Goal: Task Accomplishment & Management: Use online tool/utility

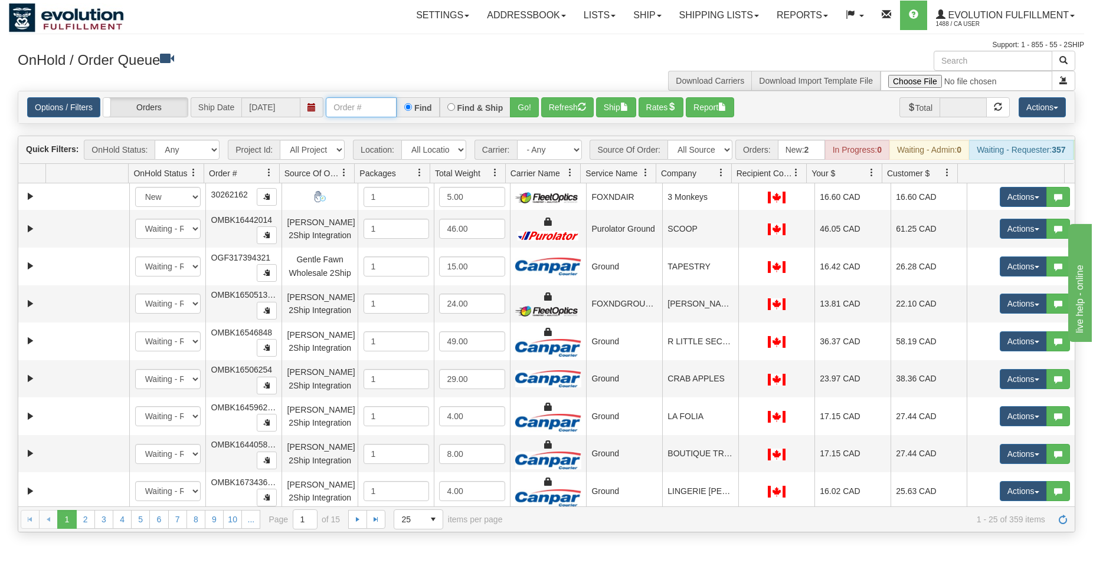
click at [339, 106] on input "text" at bounding box center [361, 107] width 71 height 20
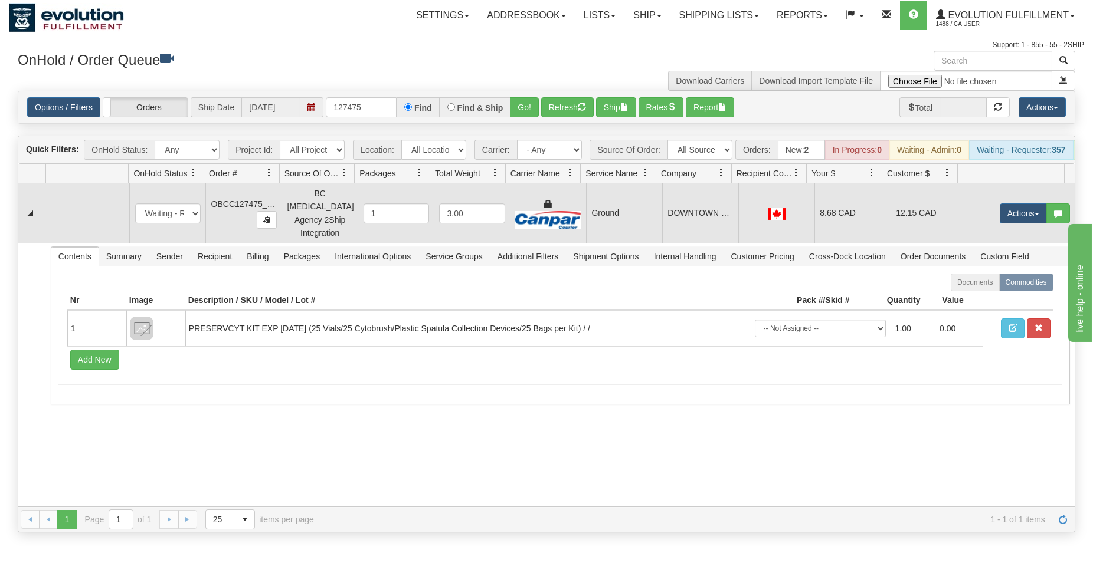
click at [662, 220] on td "DOWNTOWN VICTORIA UPC" at bounding box center [700, 213] width 76 height 60
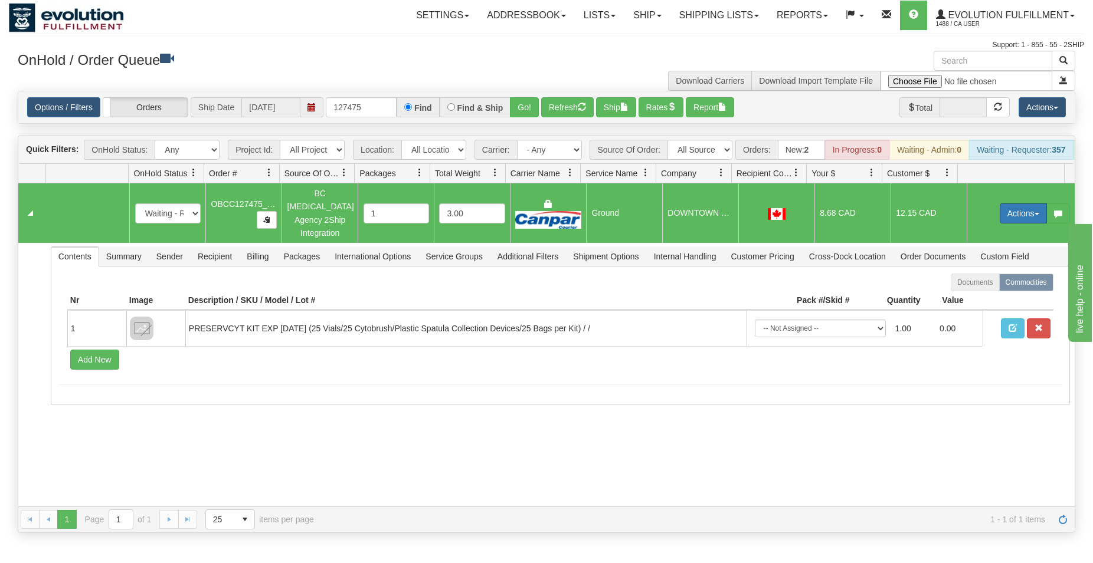
drag, startPoint x: 993, startPoint y: 216, endPoint x: 992, endPoint y: 224, distance: 7.8
click at [999, 216] on button "Actions" at bounding box center [1022, 214] width 47 height 20
click at [980, 270] on span "Rate All Services" at bounding box center [998, 266] width 71 height 9
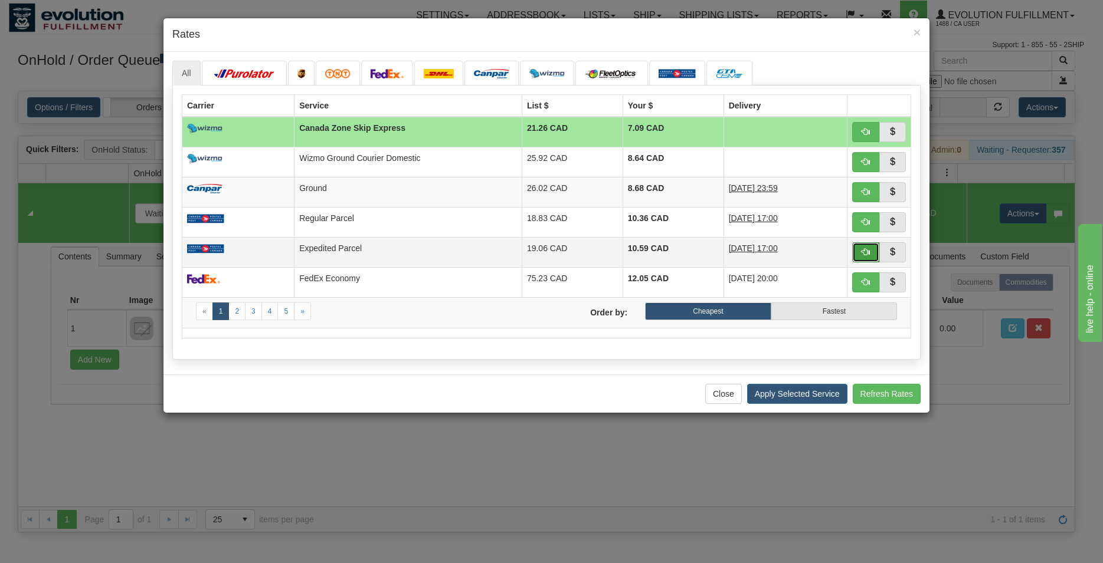
click at [867, 248] on span "button" at bounding box center [865, 252] width 8 height 8
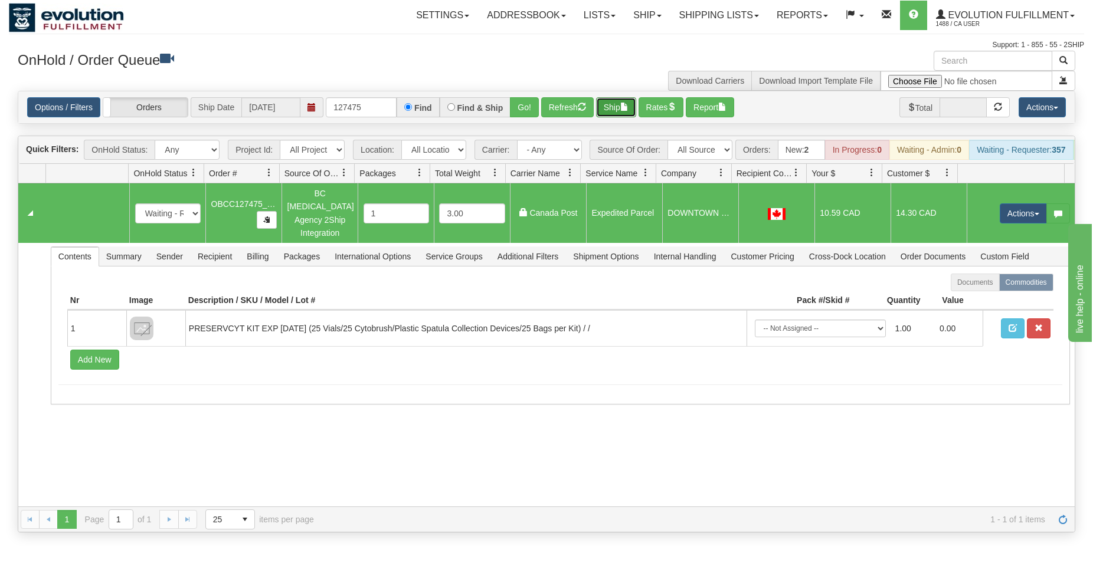
click at [628, 110] on span "button" at bounding box center [624, 107] width 8 height 8
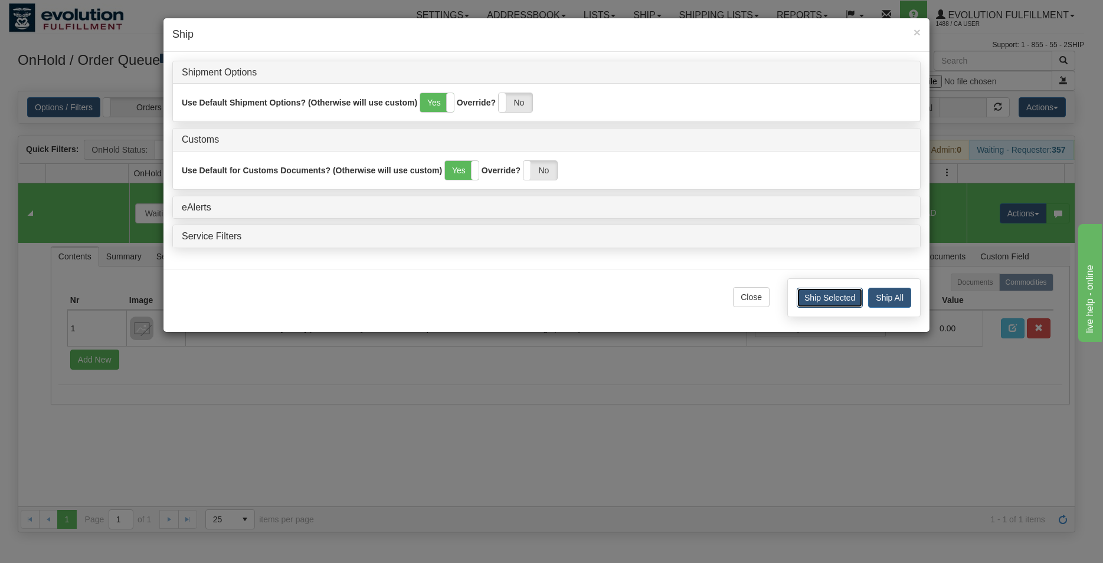
click at [809, 303] on button "Ship Selected" at bounding box center [829, 298] width 66 height 20
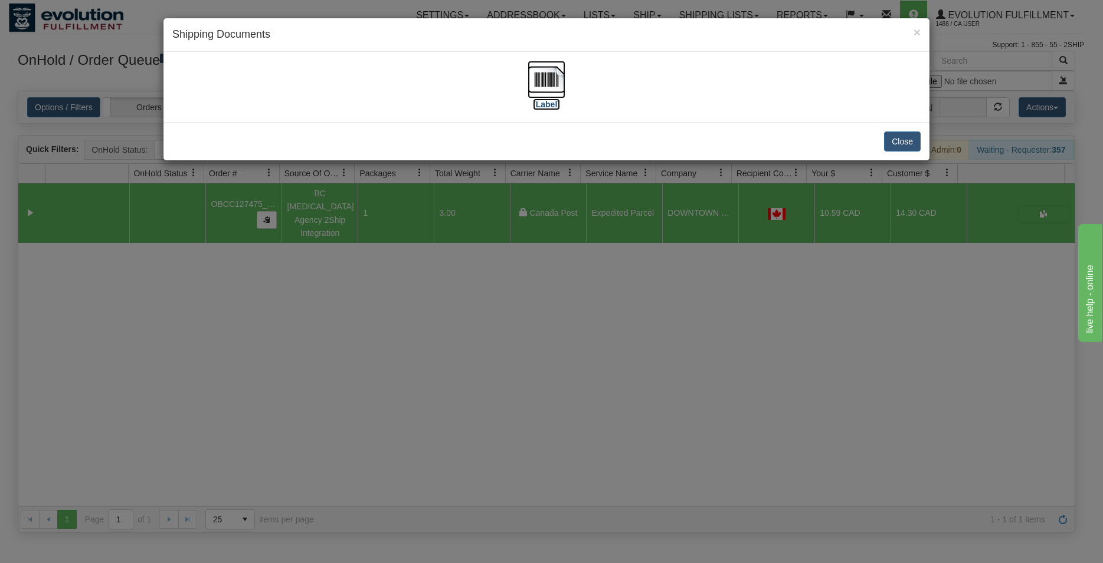
click at [537, 70] on img at bounding box center [546, 80] width 38 height 38
click at [906, 140] on button "Close" at bounding box center [902, 142] width 37 height 20
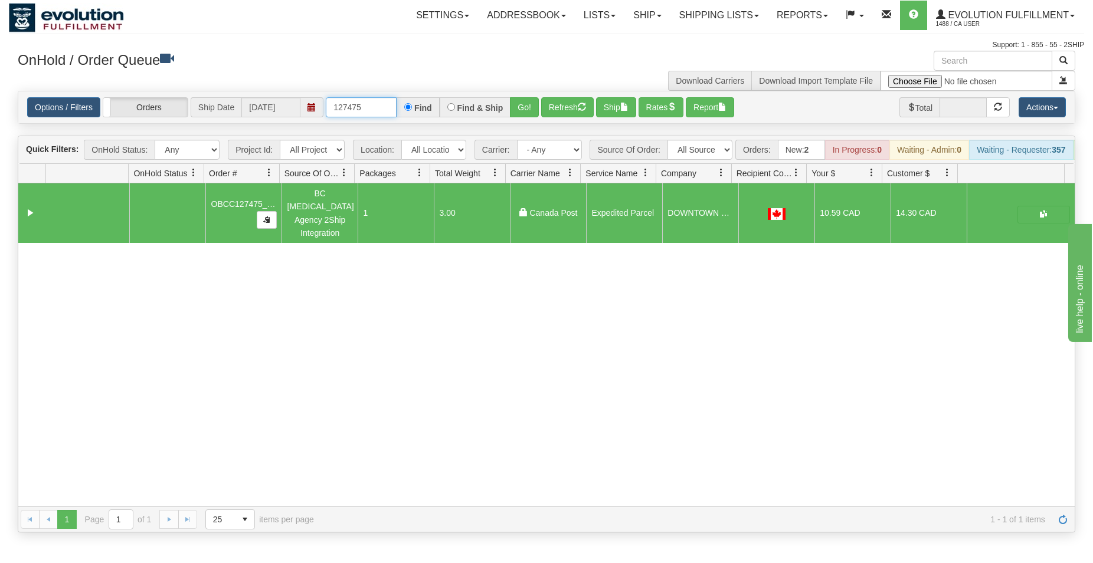
drag, startPoint x: 355, startPoint y: 106, endPoint x: 373, endPoint y: 106, distance: 18.9
click at [373, 106] on input "127475" at bounding box center [361, 107] width 71 height 20
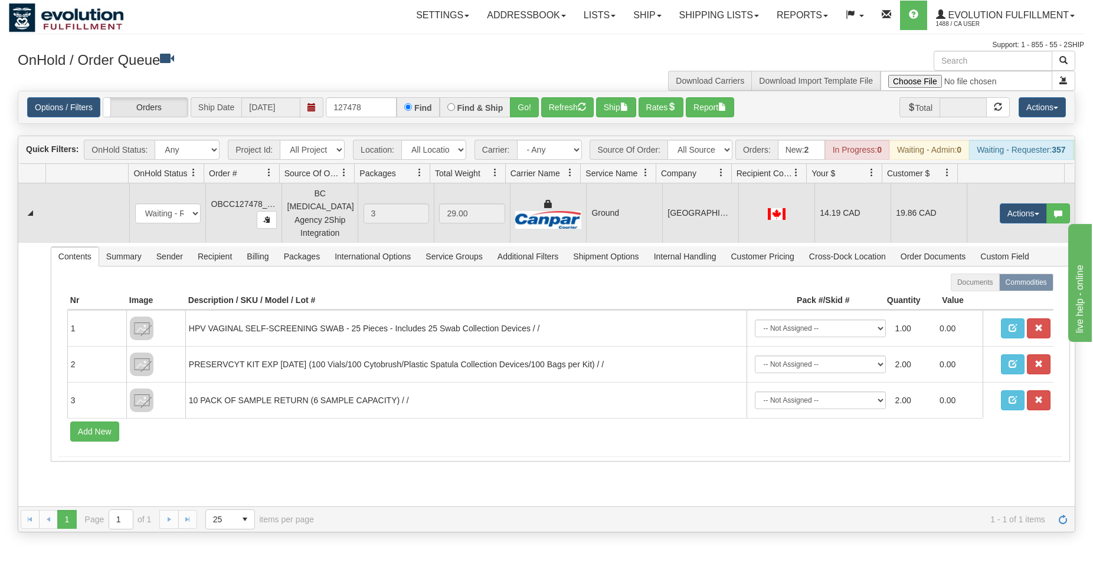
click at [671, 235] on td "[GEOGRAPHIC_DATA]" at bounding box center [700, 213] width 76 height 60
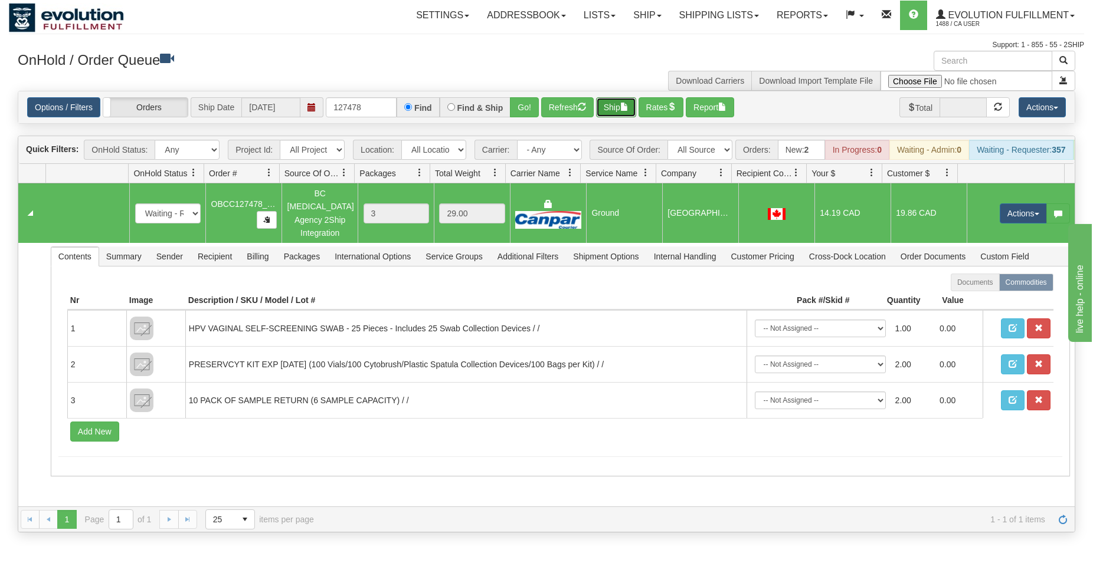
click at [627, 112] on button "Ship" at bounding box center [616, 107] width 40 height 20
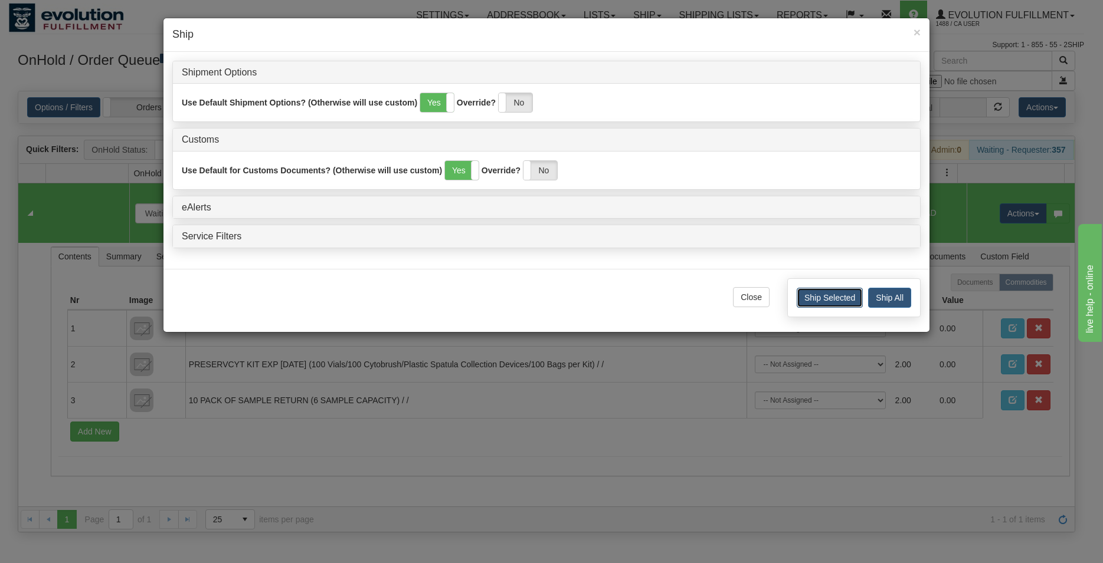
click at [810, 298] on button "Ship Selected" at bounding box center [829, 298] width 66 height 20
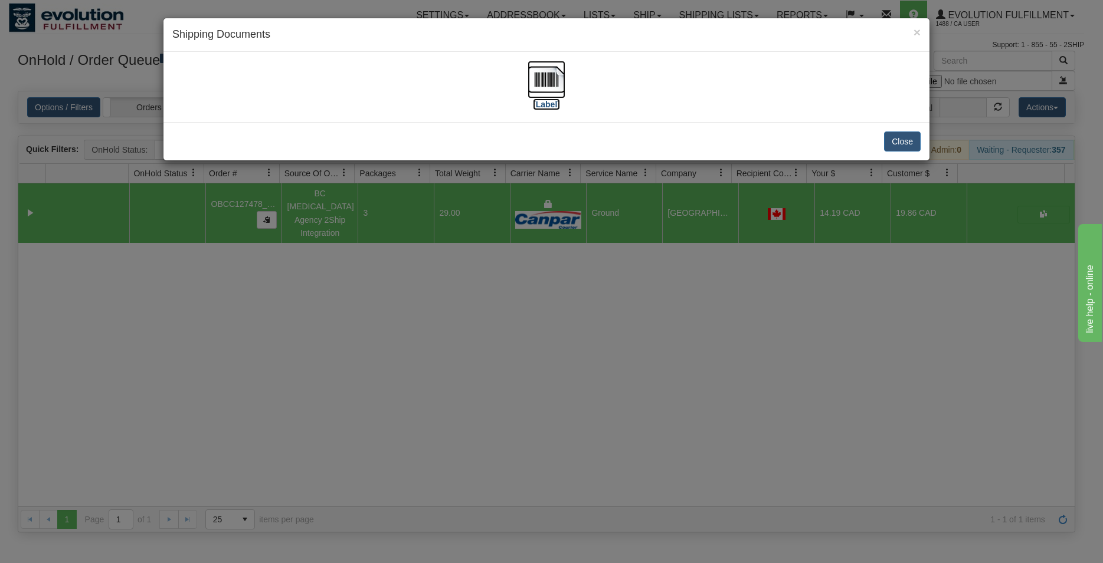
click at [547, 74] on img at bounding box center [546, 80] width 38 height 38
click at [907, 146] on button "Close" at bounding box center [902, 142] width 37 height 20
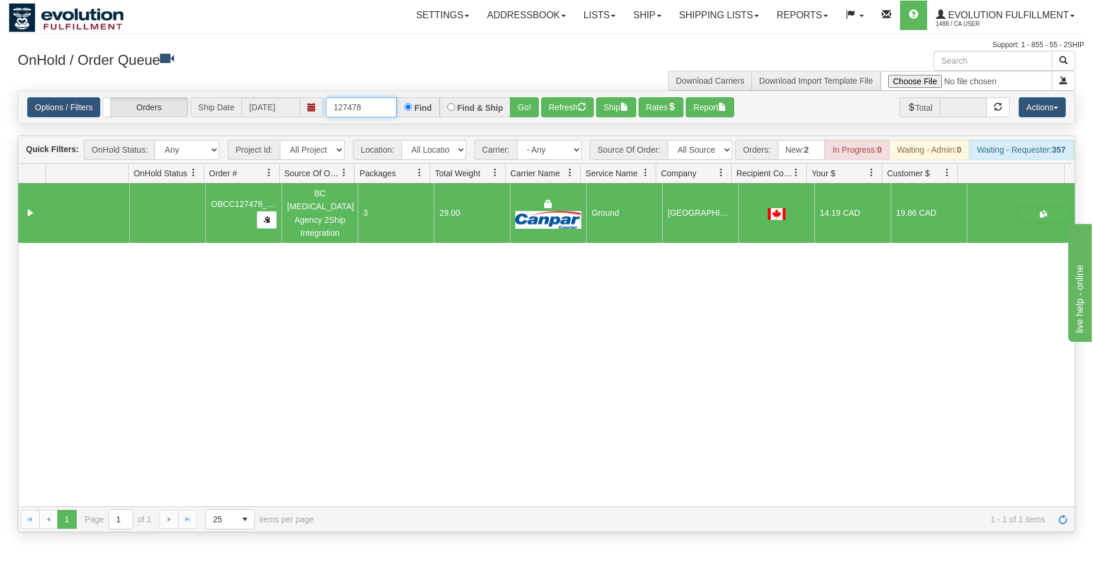
drag, startPoint x: 358, startPoint y: 106, endPoint x: 27, endPoint y: 82, distance: 331.8
click at [346, 113] on input "127478" at bounding box center [361, 107] width 71 height 20
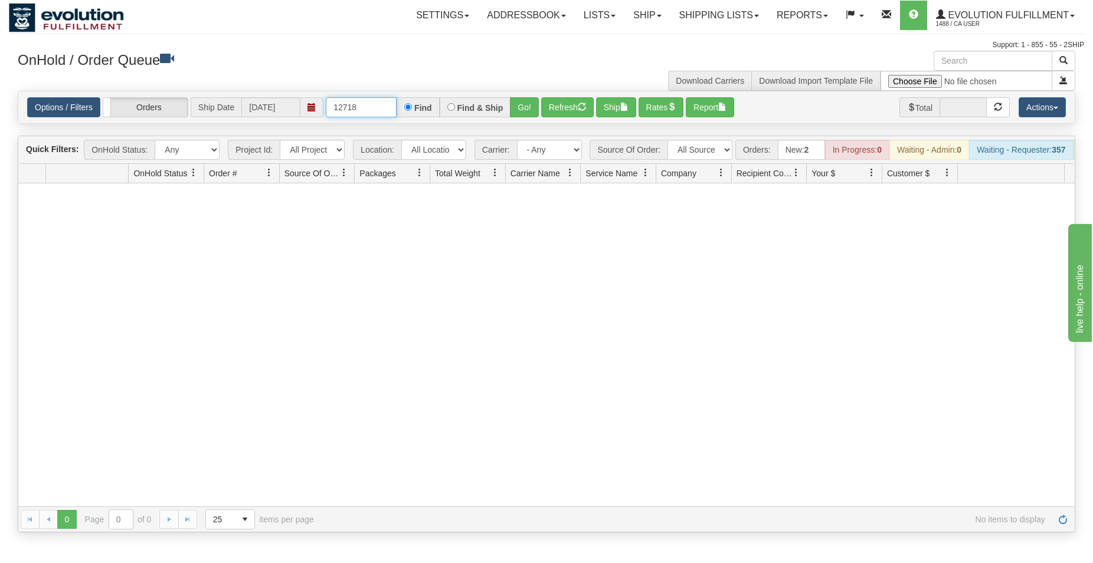
drag, startPoint x: 348, startPoint y: 107, endPoint x: 372, endPoint y: 105, distance: 23.7
click at [372, 105] on input "12718" at bounding box center [361, 107] width 71 height 20
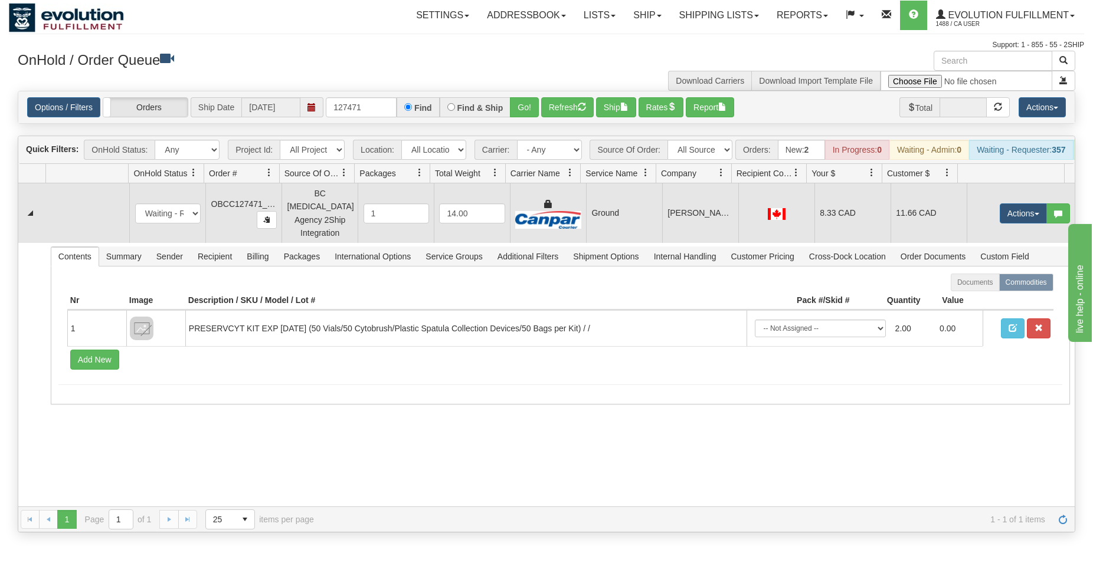
click at [670, 218] on td "[PERSON_NAME] MEDICAL CLINIC" at bounding box center [700, 213] width 76 height 60
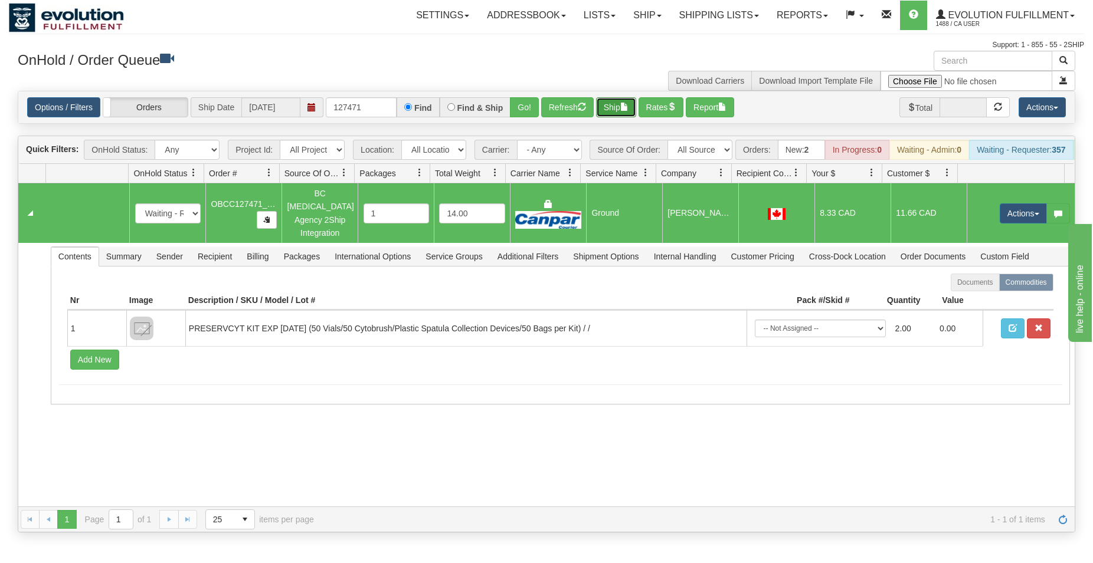
click at [625, 106] on button "Ship" at bounding box center [616, 107] width 40 height 20
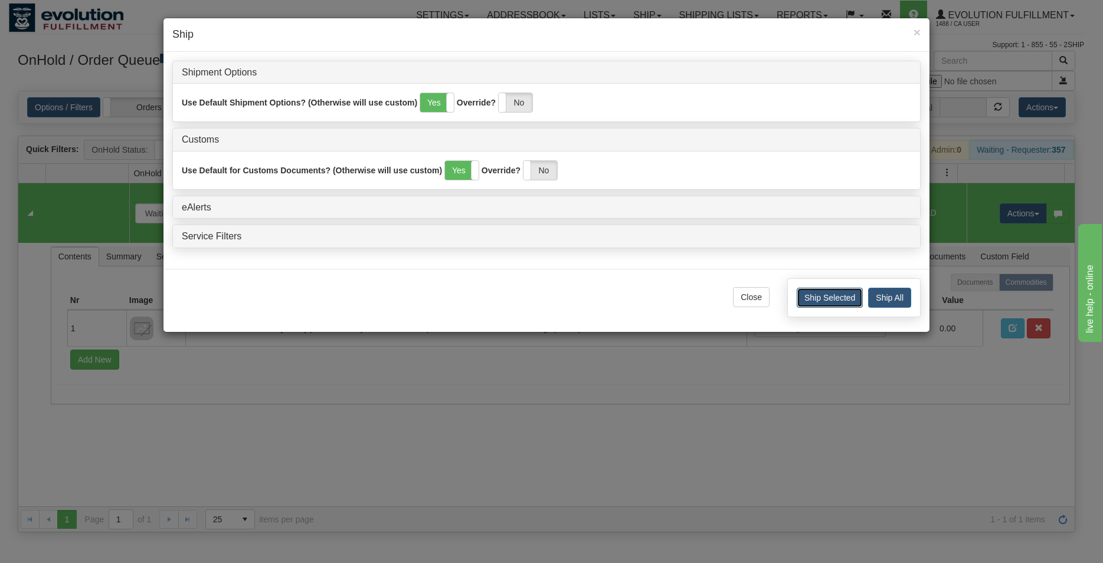
click at [813, 290] on button "Ship Selected" at bounding box center [829, 298] width 66 height 20
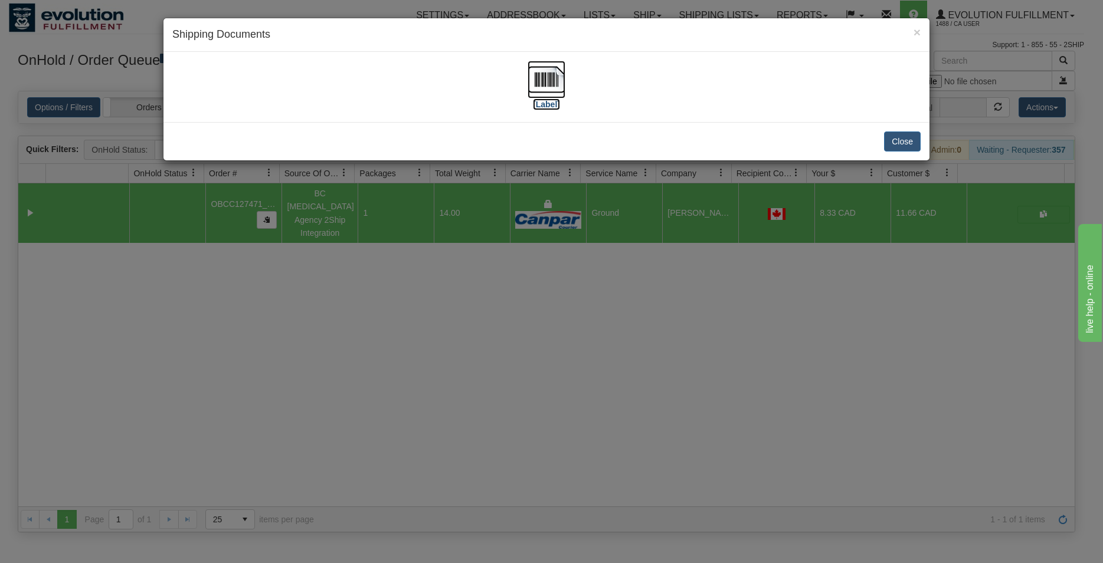
click at [537, 86] on img at bounding box center [546, 80] width 38 height 38
click at [893, 142] on button "Close" at bounding box center [902, 142] width 37 height 20
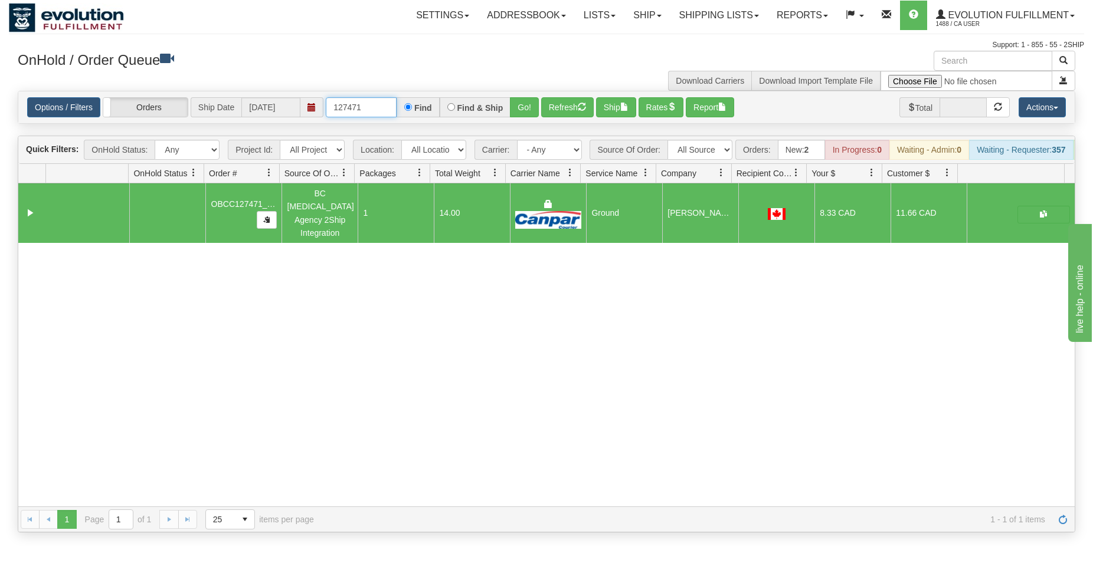
drag, startPoint x: 356, startPoint y: 106, endPoint x: 365, endPoint y: 107, distance: 8.3
click at [365, 107] on input "127471" at bounding box center [361, 107] width 71 height 20
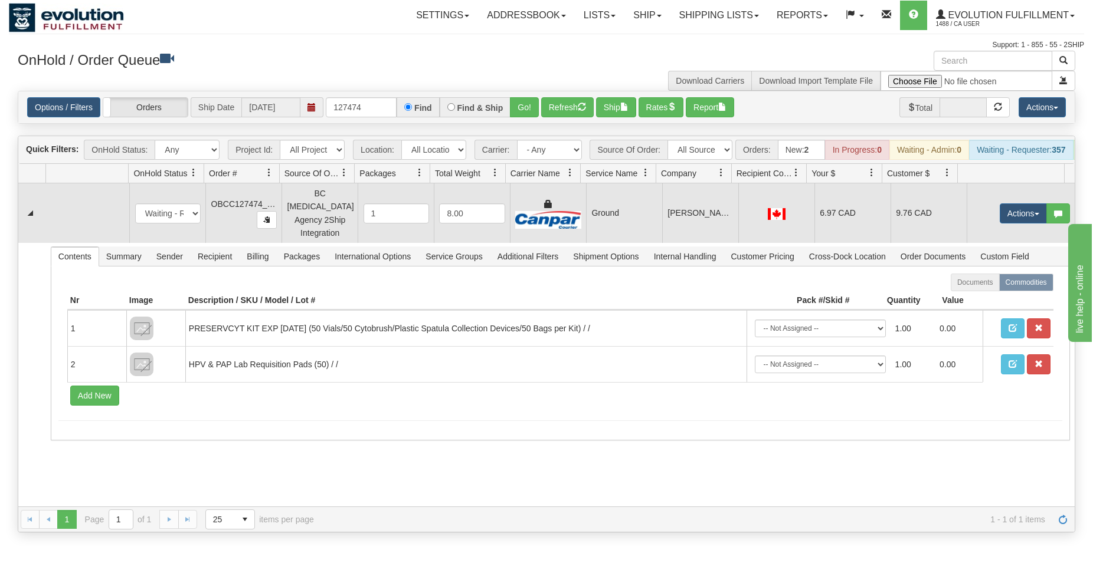
click at [624, 219] on td "Ground" at bounding box center [624, 213] width 76 height 60
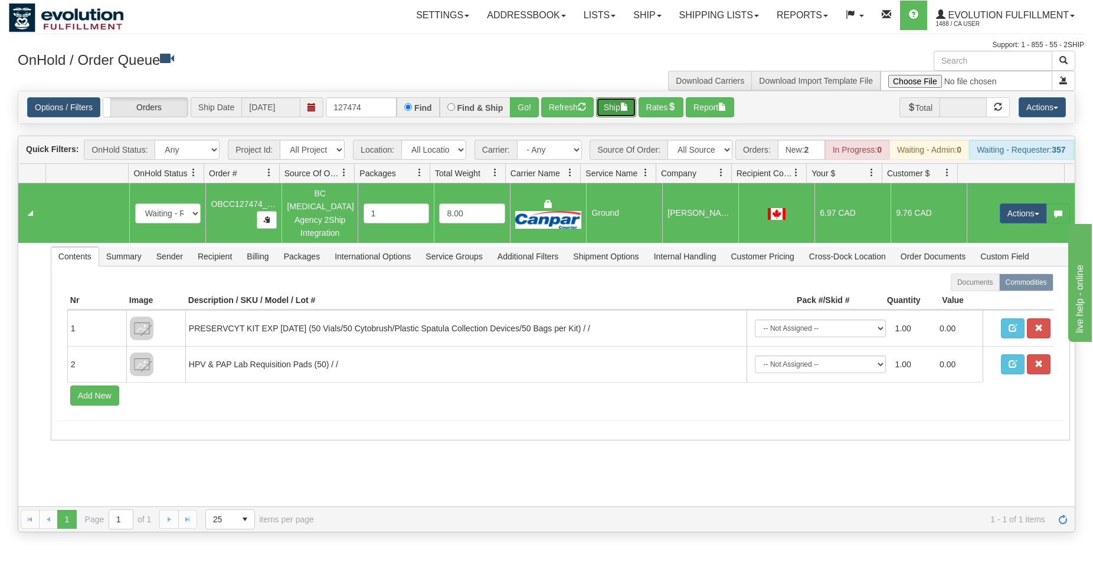
click at [609, 114] on button "Ship" at bounding box center [616, 107] width 40 height 20
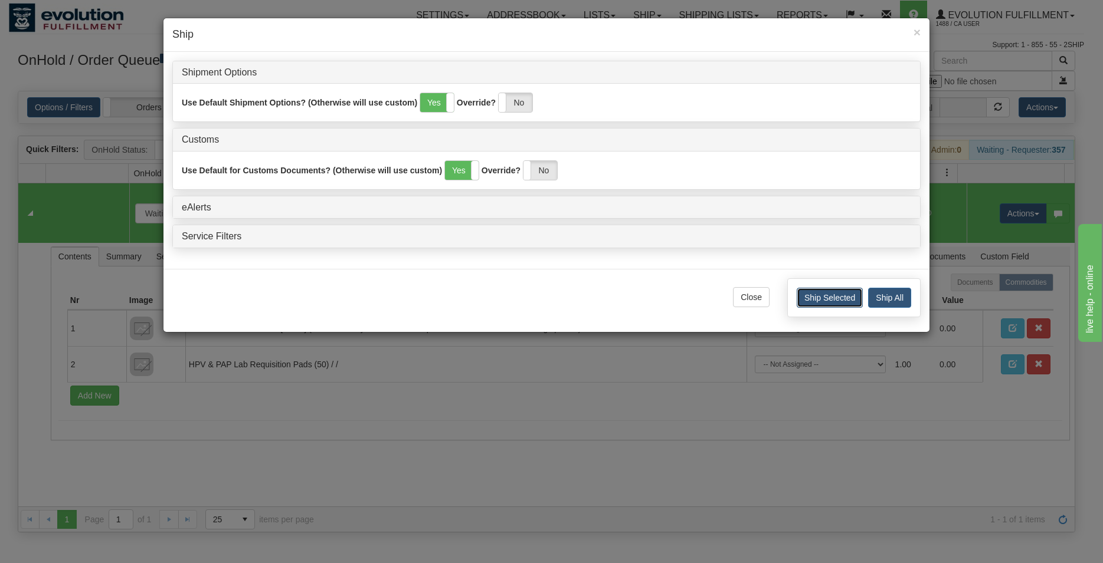
click at [822, 301] on button "Ship Selected" at bounding box center [829, 298] width 66 height 20
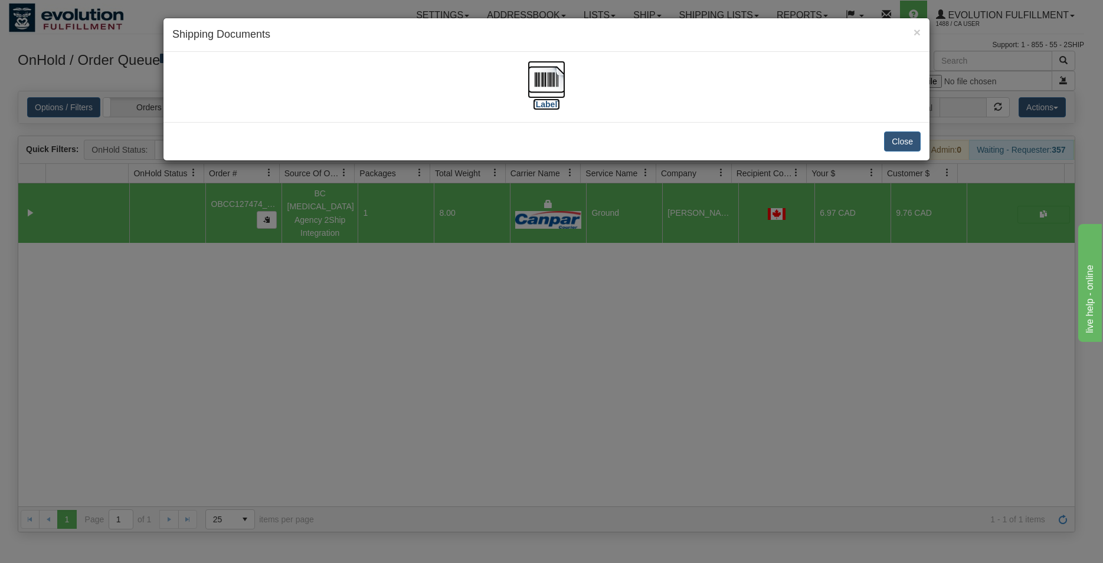
click at [555, 76] on img at bounding box center [546, 80] width 38 height 38
click at [904, 136] on button "Close" at bounding box center [902, 142] width 37 height 20
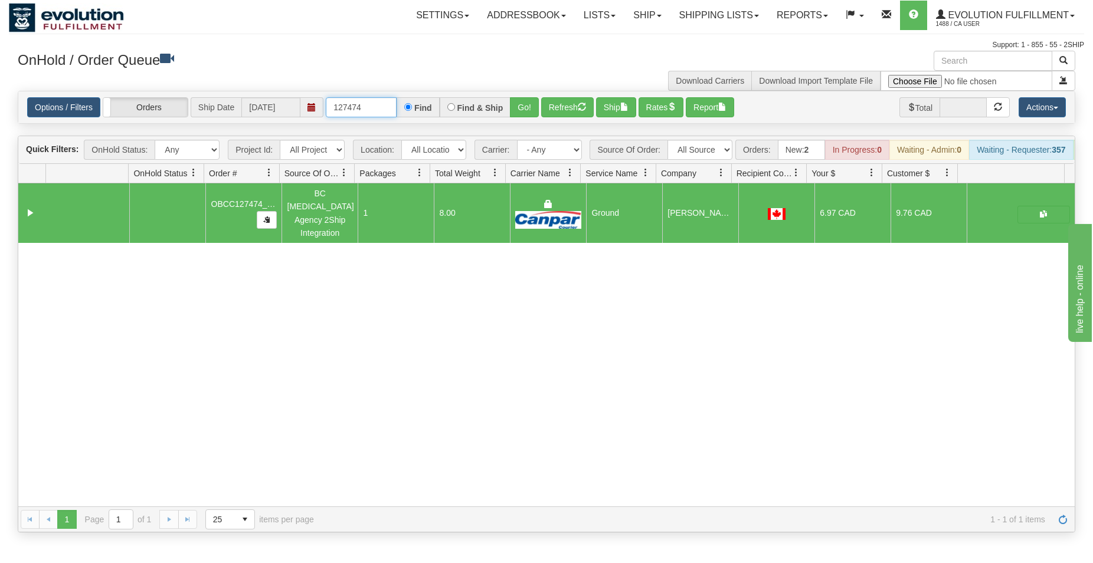
click at [370, 106] on input "127474" at bounding box center [361, 107] width 71 height 20
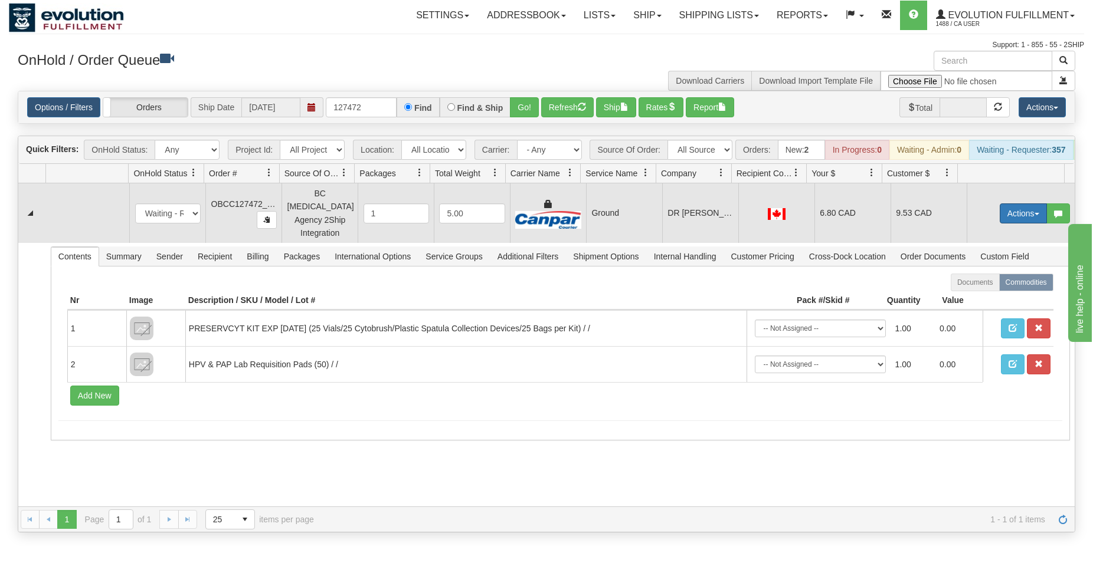
click at [1017, 215] on button "Actions" at bounding box center [1022, 214] width 47 height 20
click at [990, 268] on span "Rate All Services" at bounding box center [998, 266] width 71 height 9
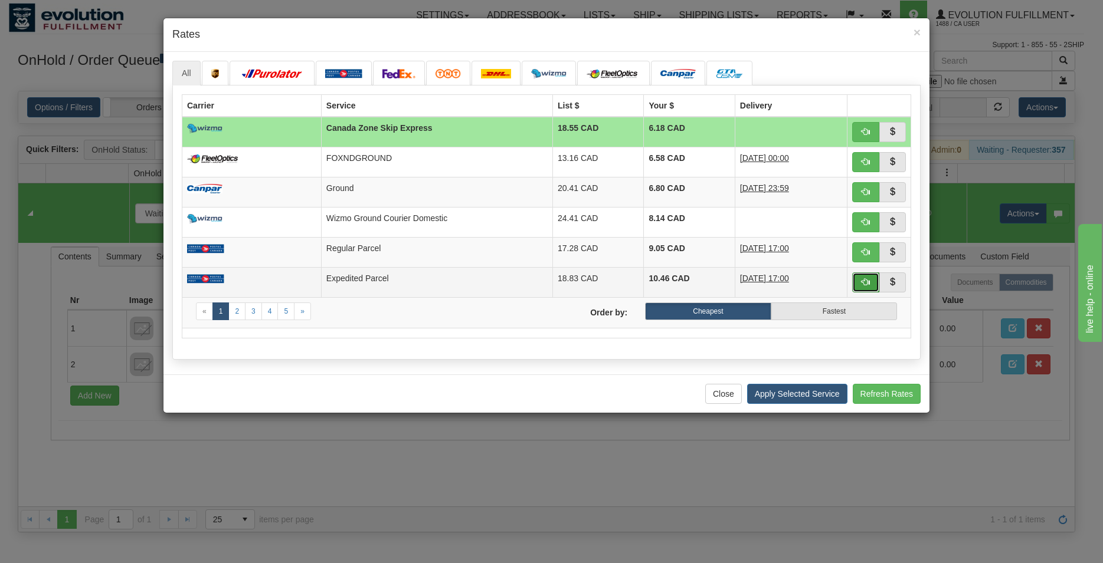
click at [864, 279] on span "button" at bounding box center [865, 282] width 8 height 8
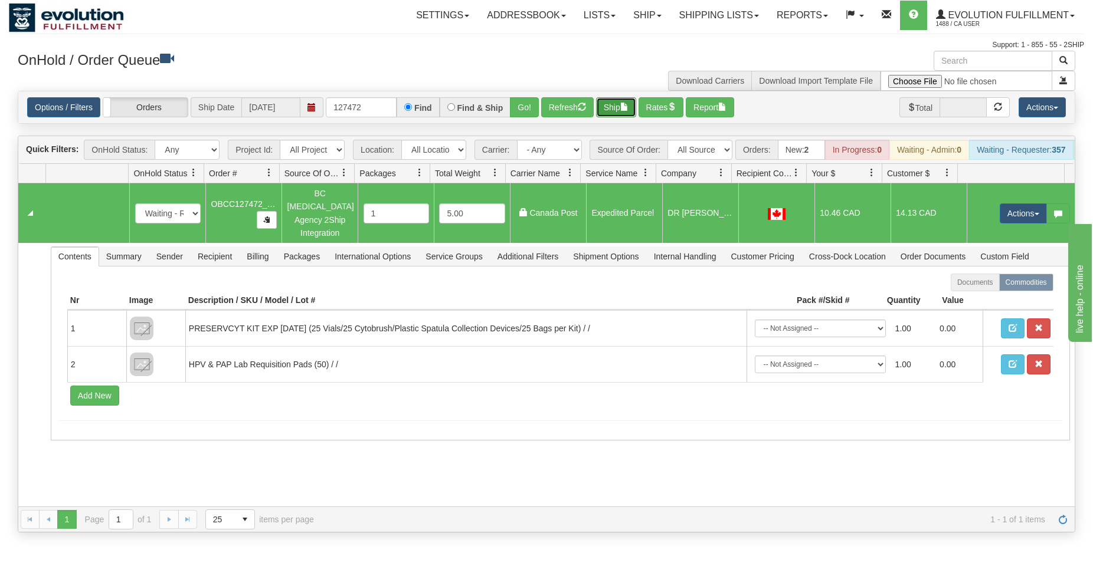
click at [623, 109] on button "Ship" at bounding box center [616, 107] width 40 height 20
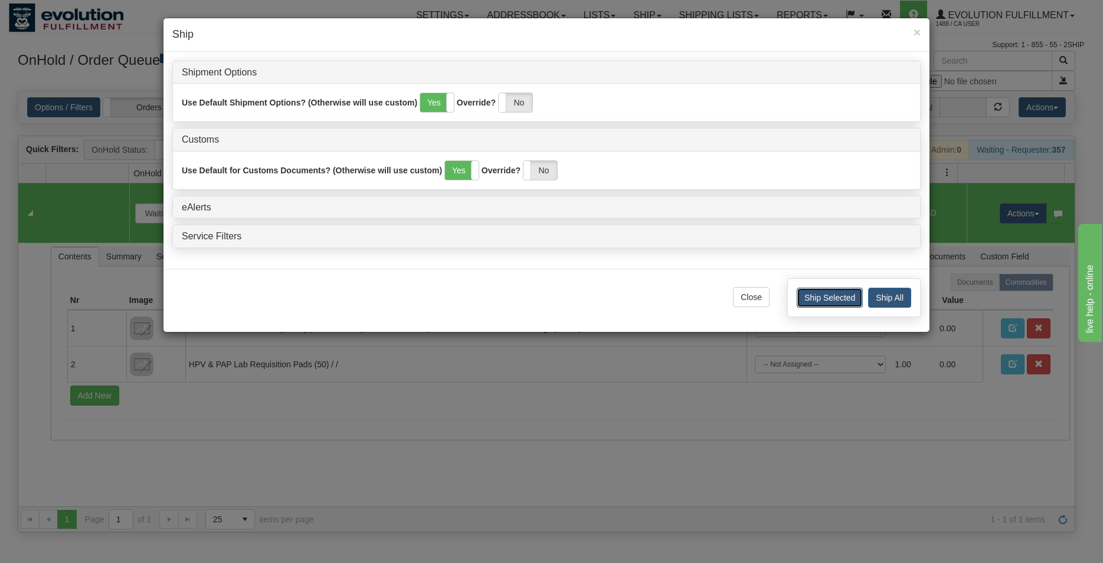
click at [827, 299] on button "Ship Selected" at bounding box center [829, 298] width 66 height 20
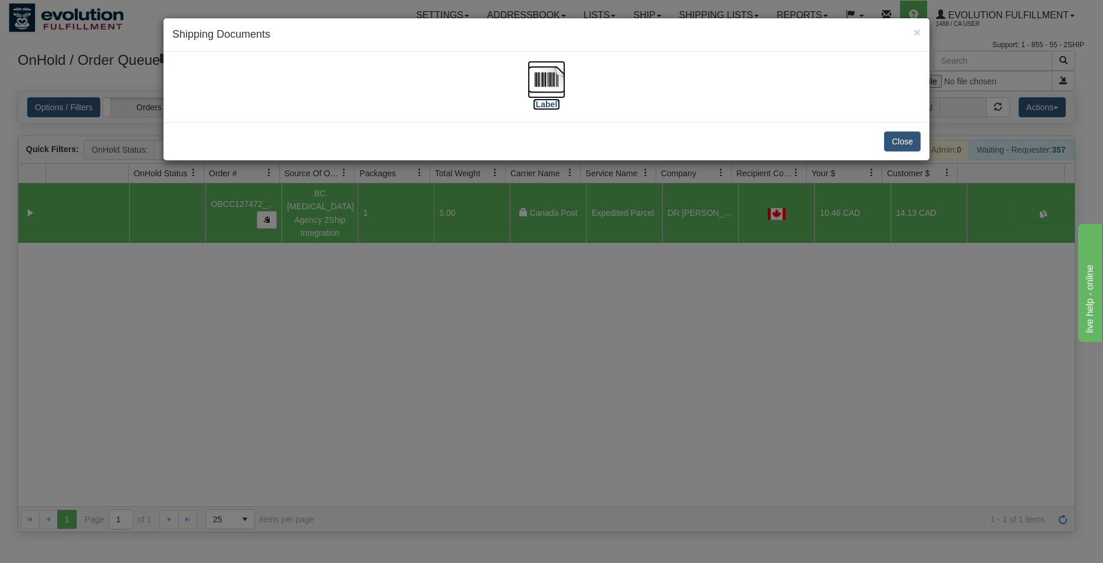
click at [532, 69] on img at bounding box center [546, 80] width 38 height 38
drag, startPoint x: 914, startPoint y: 152, endPoint x: 907, endPoint y: 148, distance: 8.2
click at [914, 152] on div "Close" at bounding box center [546, 141] width 766 height 38
click at [906, 148] on button "Close" at bounding box center [902, 142] width 37 height 20
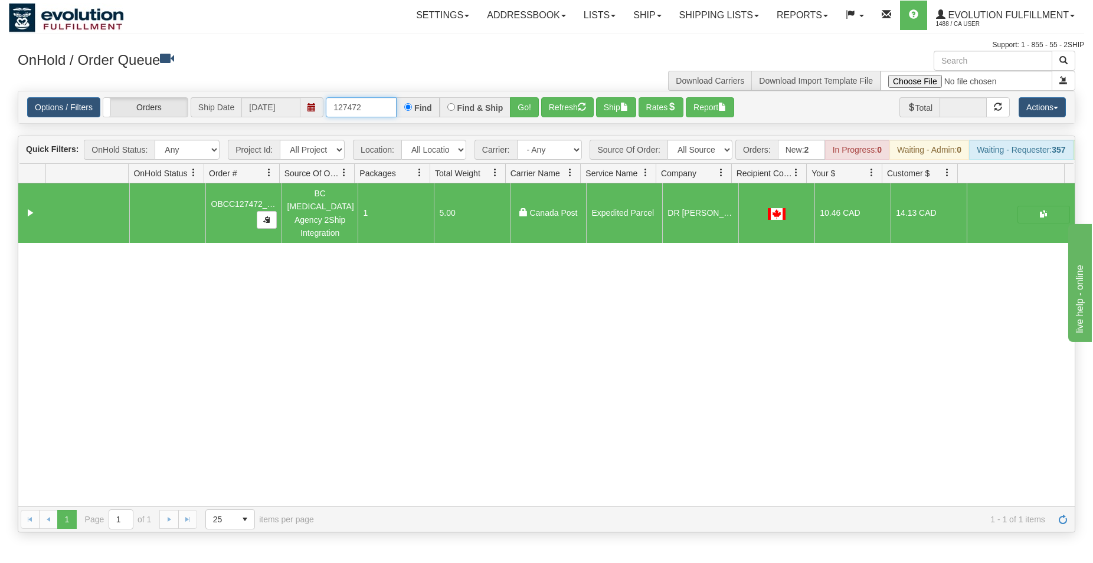
drag, startPoint x: 355, startPoint y: 100, endPoint x: 370, endPoint y: 101, distance: 16.0
click at [370, 101] on input "127472" at bounding box center [361, 107] width 71 height 20
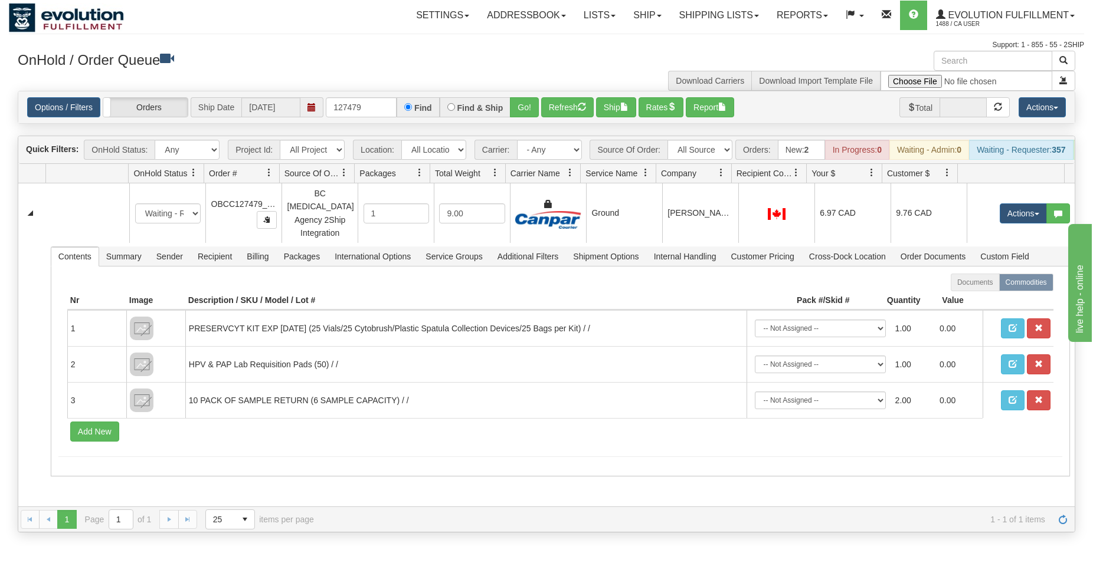
drag, startPoint x: 629, startPoint y: 202, endPoint x: 265, endPoint y: 58, distance: 391.6
click at [622, 202] on td "Ground" at bounding box center [624, 213] width 76 height 60
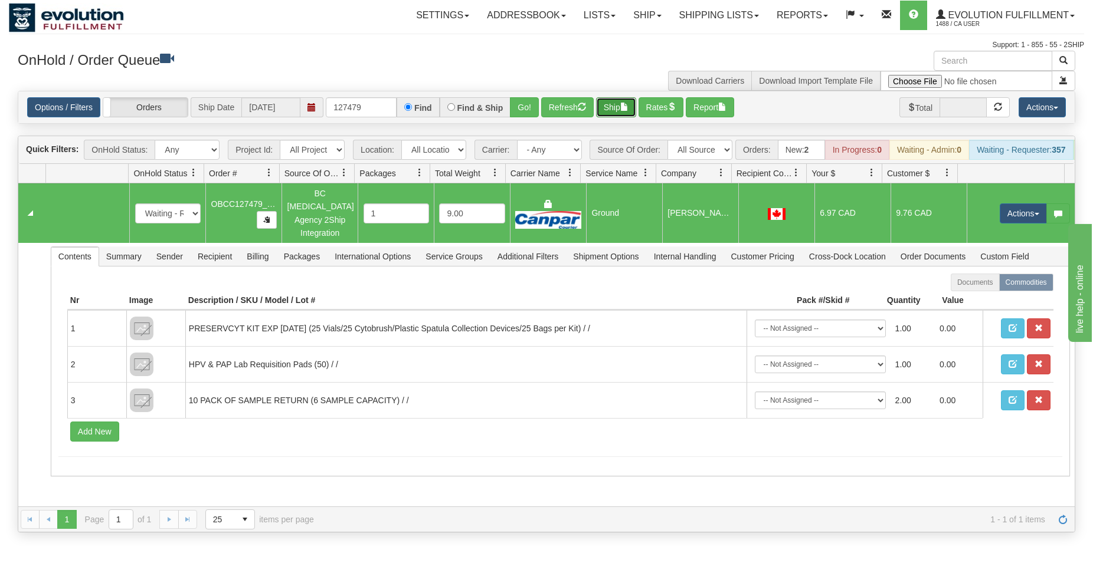
click at [624, 104] on button "Ship" at bounding box center [616, 107] width 40 height 20
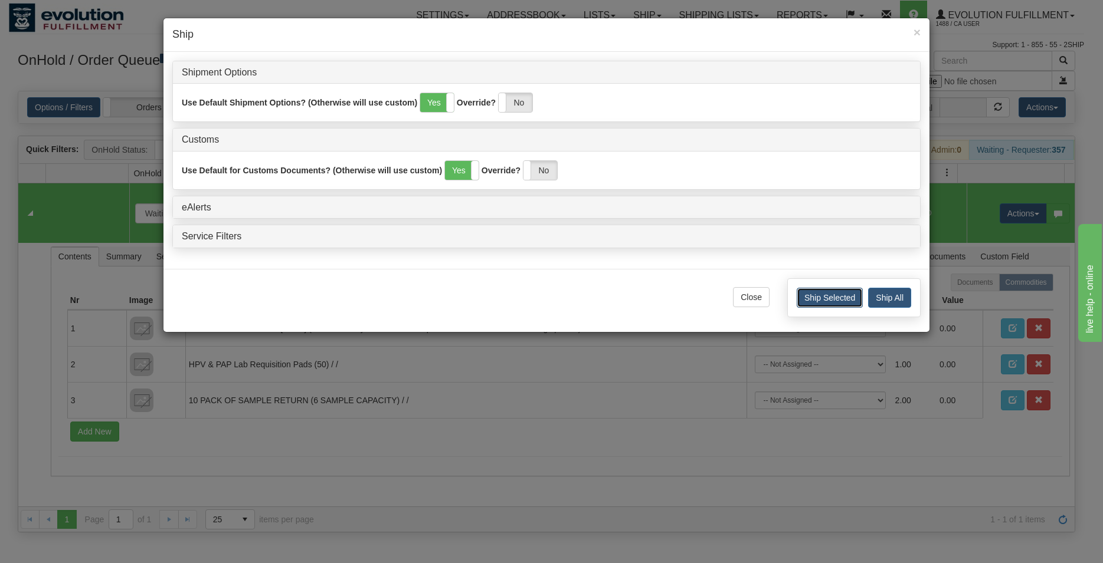
click at [816, 303] on button "Ship Selected" at bounding box center [829, 298] width 66 height 20
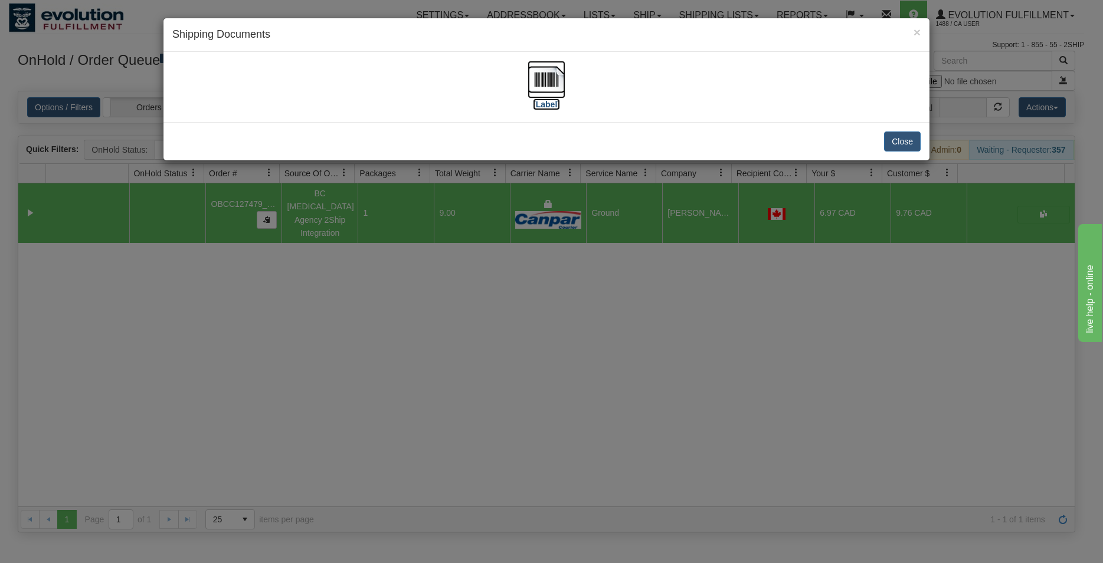
click at [565, 92] on img at bounding box center [546, 80] width 38 height 38
click at [911, 149] on button "Close" at bounding box center [902, 142] width 37 height 20
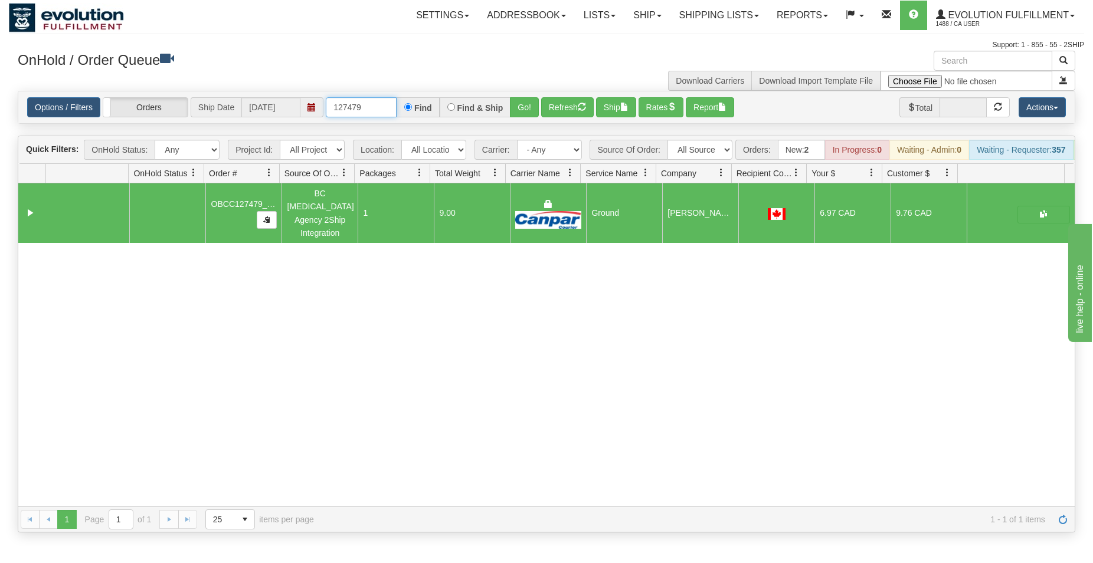
drag, startPoint x: 357, startPoint y: 107, endPoint x: 379, endPoint y: 110, distance: 22.7
click at [379, 110] on input "127479" at bounding box center [361, 107] width 71 height 20
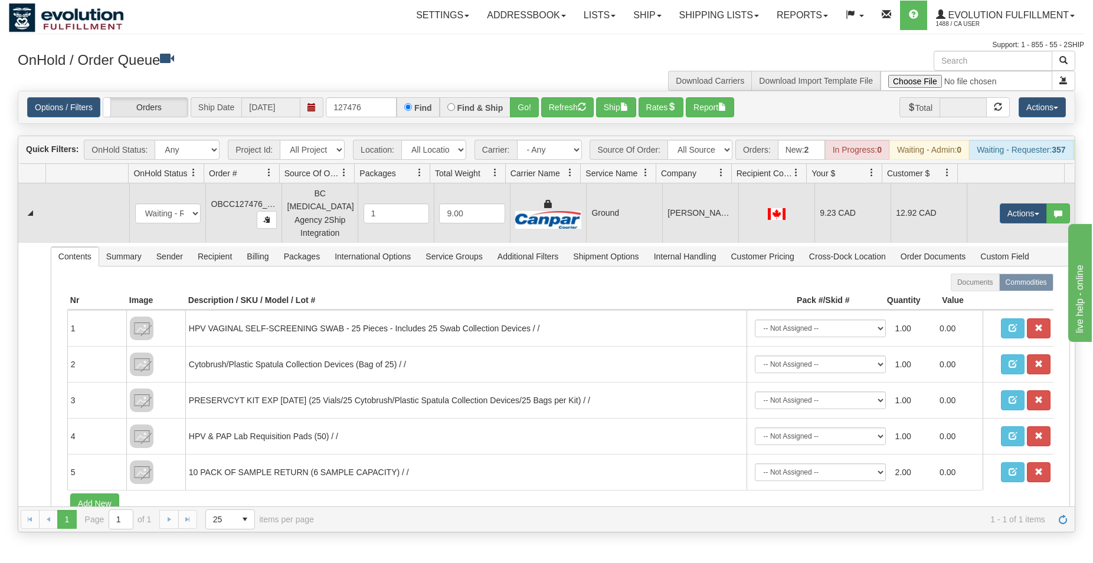
click at [673, 229] on td "[PERSON_NAME] HEALTH INTEGRATED HEALTH AND WELLNESS CLINIC" at bounding box center [700, 213] width 76 height 60
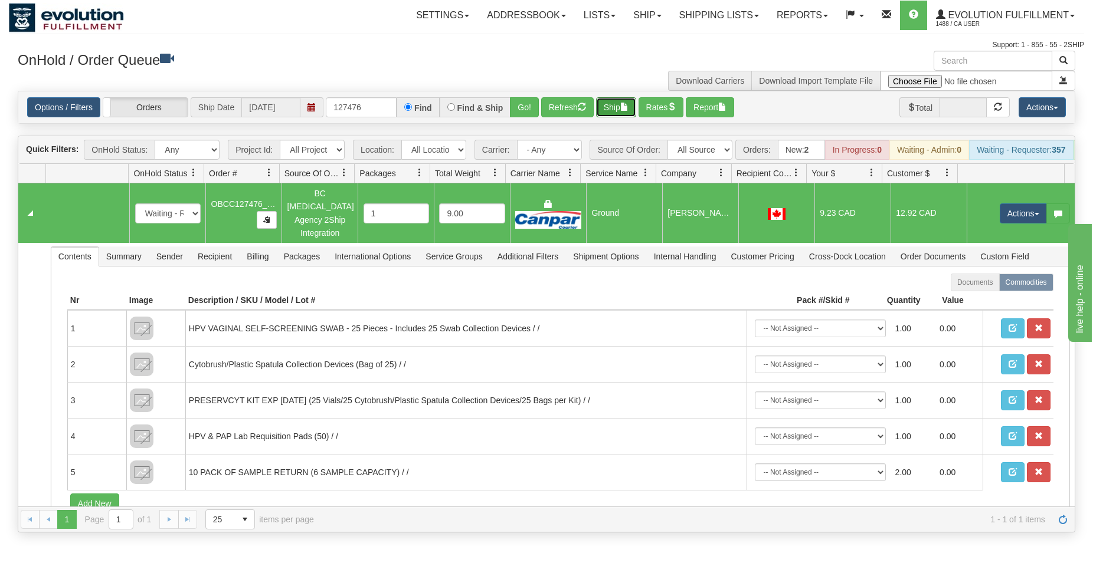
click at [615, 112] on button "Ship" at bounding box center [616, 107] width 40 height 20
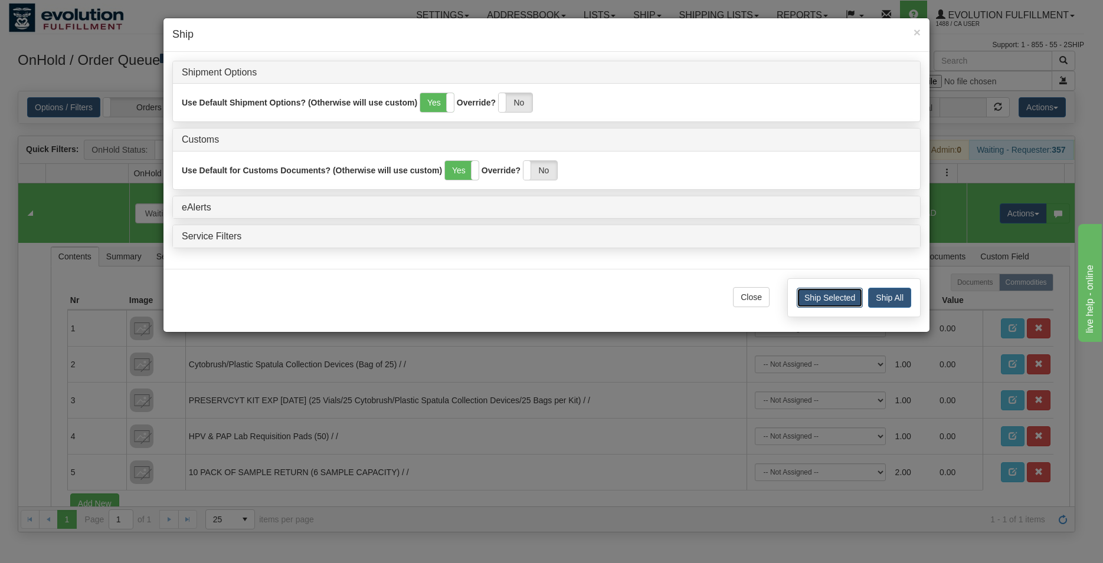
click at [811, 294] on button "Ship Selected" at bounding box center [829, 298] width 66 height 20
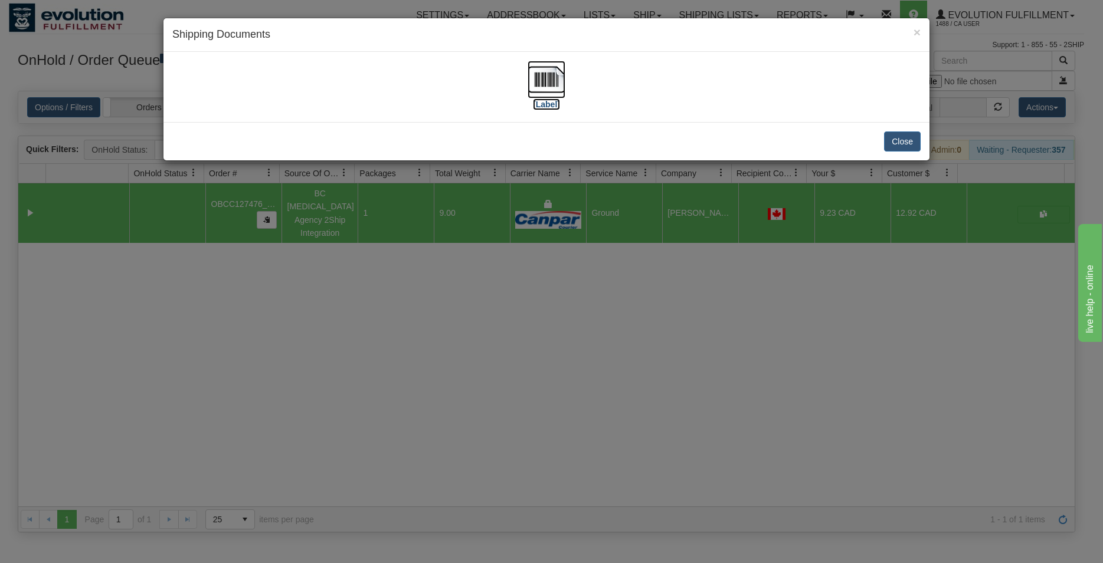
click at [549, 71] on img at bounding box center [546, 80] width 38 height 38
drag, startPoint x: 904, startPoint y: 146, endPoint x: 698, endPoint y: 133, distance: 205.7
click at [903, 146] on button "Close" at bounding box center [902, 142] width 37 height 20
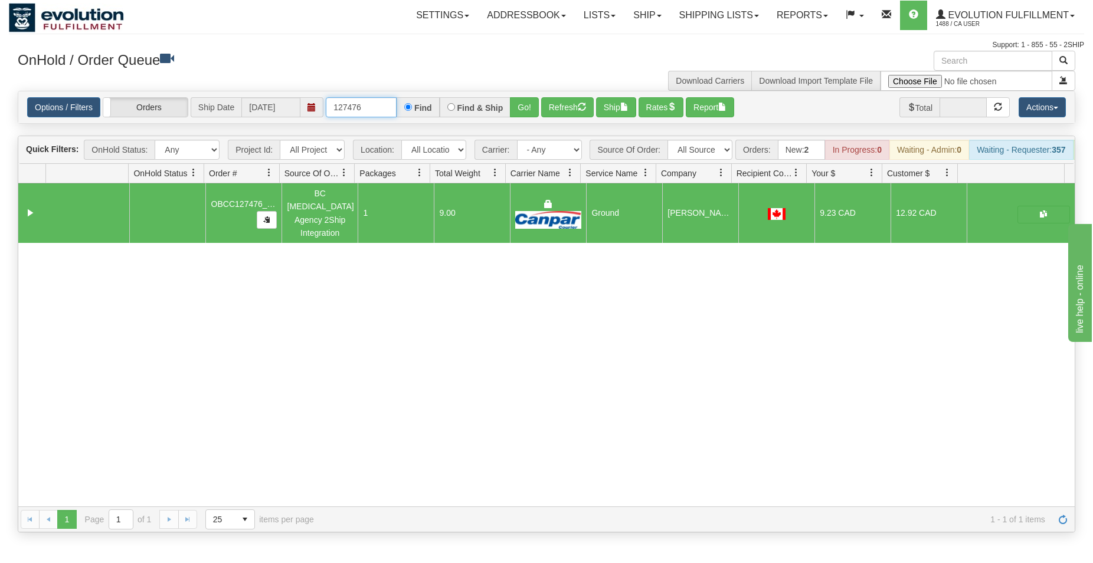
drag, startPoint x: 356, startPoint y: 106, endPoint x: 377, endPoint y: 106, distance: 20.6
click at [377, 106] on input "127476" at bounding box center [361, 107] width 71 height 20
type input "127473"
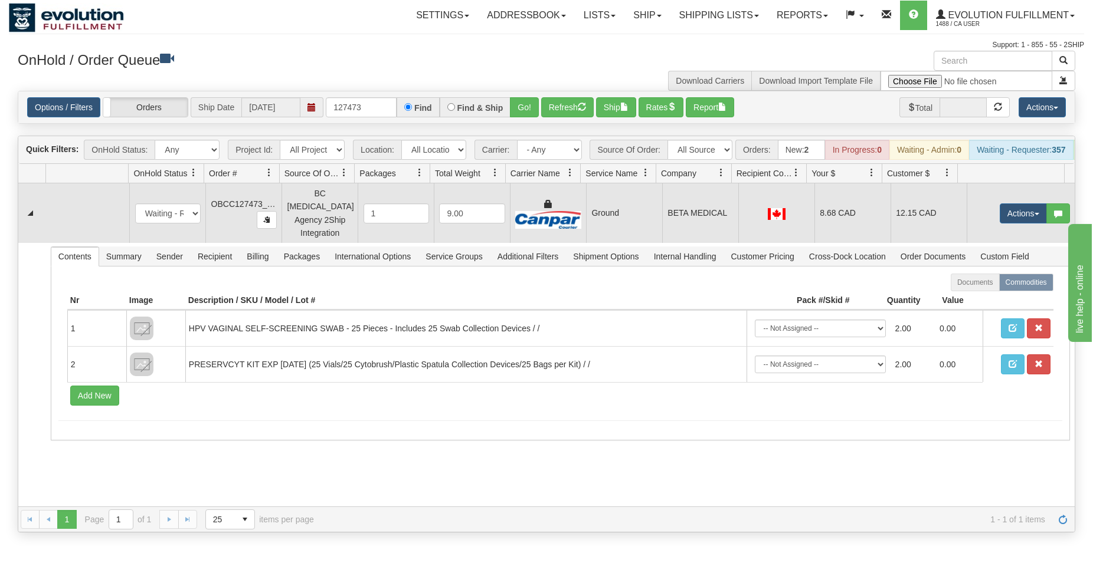
click at [632, 228] on td "Ground" at bounding box center [624, 213] width 76 height 60
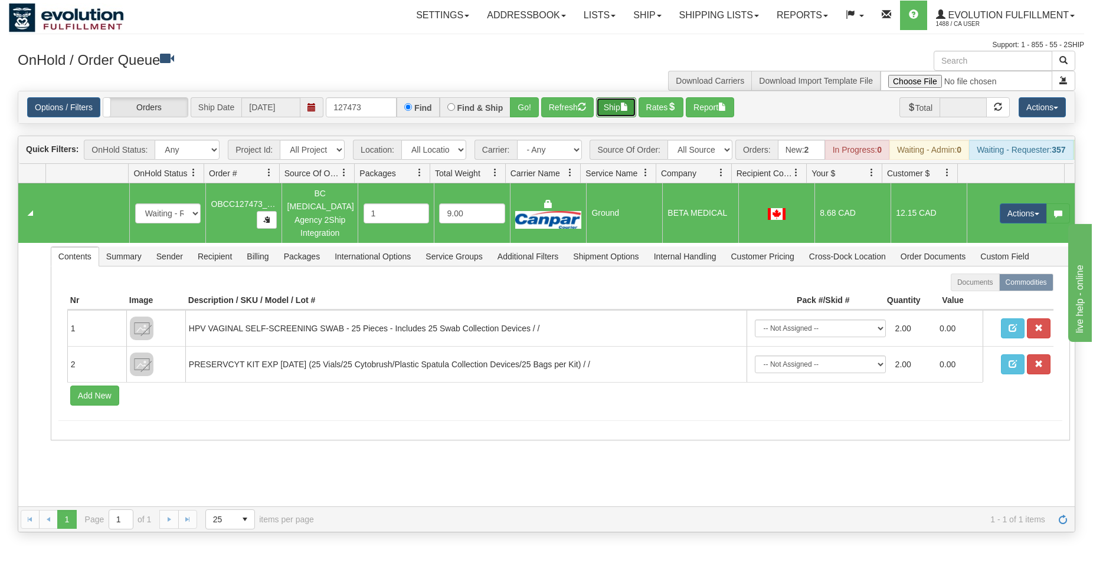
click at [628, 113] on button "Ship" at bounding box center [616, 107] width 40 height 20
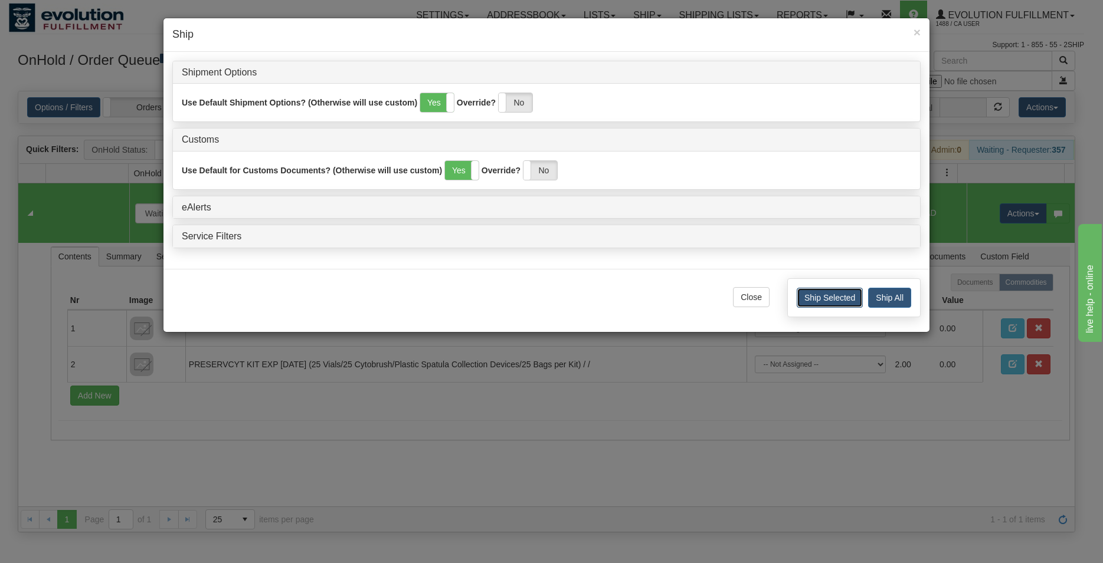
click at [805, 300] on button "Ship Selected" at bounding box center [829, 298] width 66 height 20
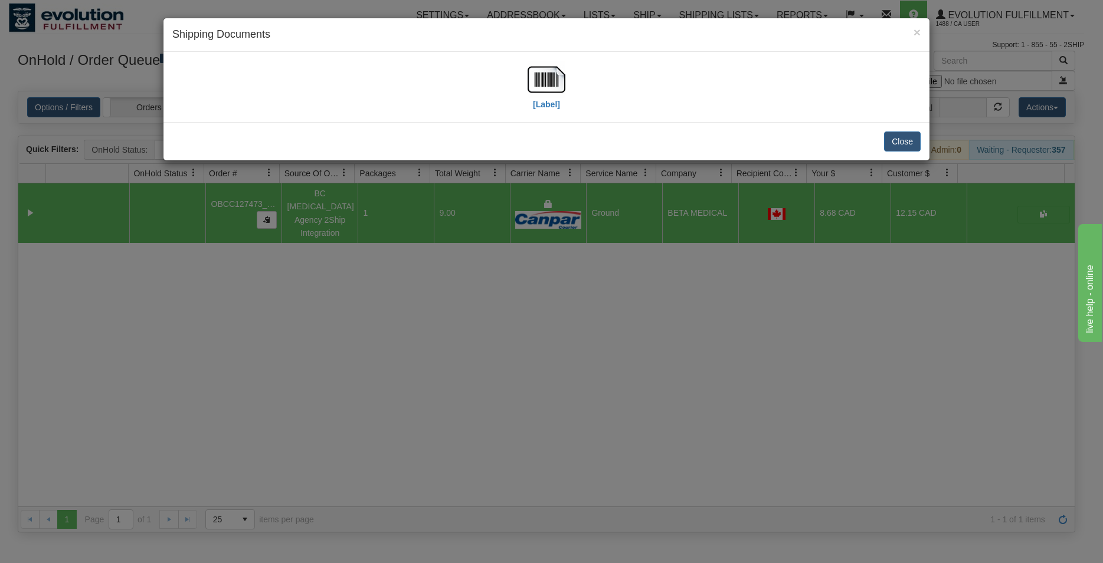
drag, startPoint x: 529, startPoint y: 49, endPoint x: 530, endPoint y: 60, distance: 11.3
click at [528, 48] on div "× Shipping Documents" at bounding box center [546, 35] width 766 height 34
click at [536, 68] on img at bounding box center [546, 80] width 38 height 38
click at [893, 137] on button "Close" at bounding box center [902, 142] width 37 height 20
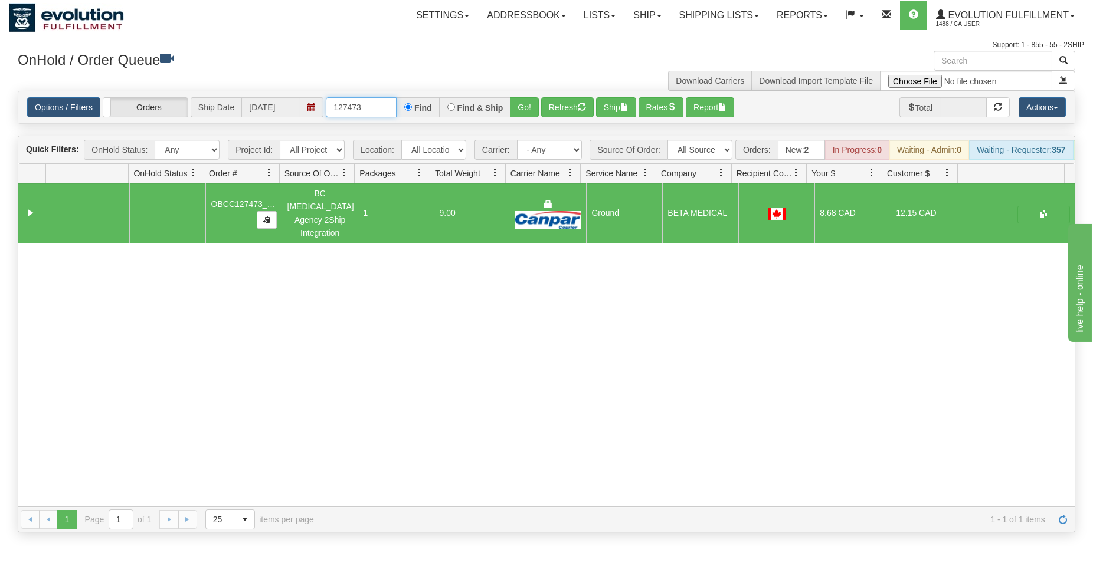
click at [368, 102] on input "127473" at bounding box center [361, 107] width 71 height 20
click at [514, 112] on button "Go!" at bounding box center [524, 107] width 29 height 20
